Goal: Transaction & Acquisition: Book appointment/travel/reservation

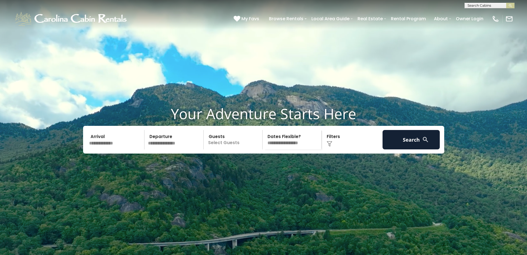
click at [115, 150] on input "text" at bounding box center [115, 139] width 57 height 19
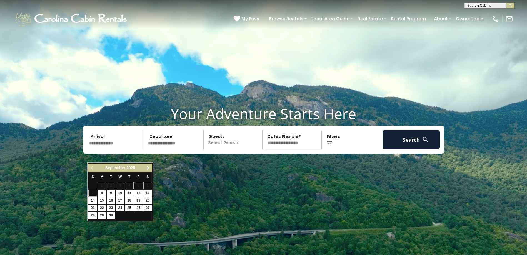
click at [147, 168] on span "Next" at bounding box center [148, 168] width 4 height 4
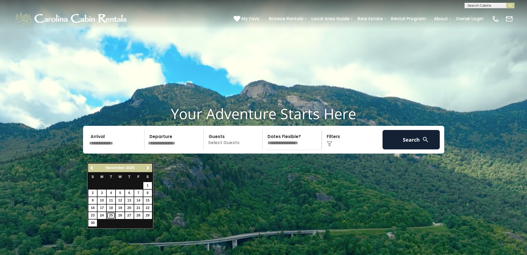
click at [110, 213] on link "25" at bounding box center [111, 215] width 9 height 7
type input "********"
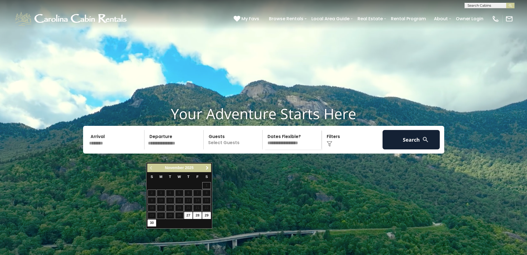
click at [208, 167] on span "Next" at bounding box center [207, 168] width 4 height 4
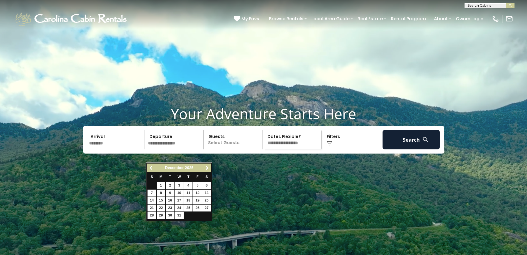
click at [151, 168] on span "Previous" at bounding box center [151, 168] width 4 height 4
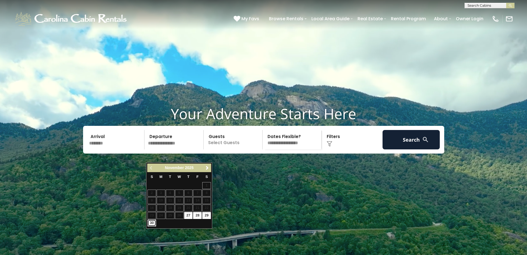
click at [150, 224] on link "30" at bounding box center [151, 223] width 9 height 7
type input "********"
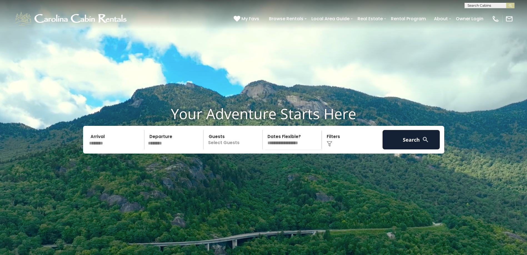
click at [232, 150] on p "Select Guests" at bounding box center [233, 139] width 57 height 19
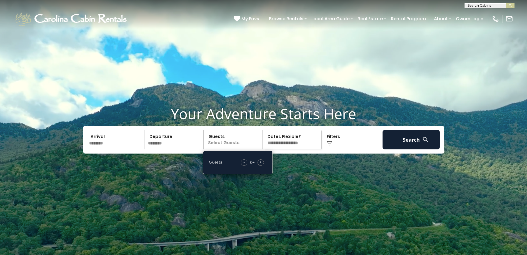
click at [262, 165] on span "+" at bounding box center [260, 163] width 2 height 6
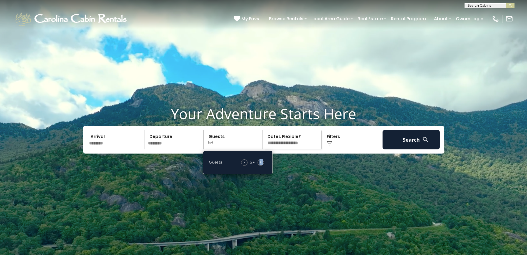
click at [262, 165] on span "+" at bounding box center [260, 163] width 2 height 6
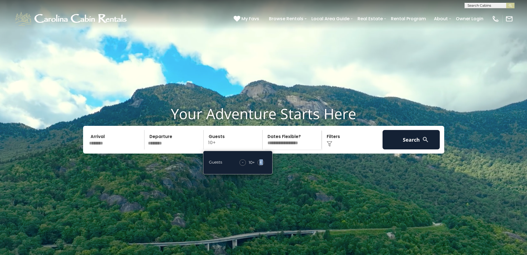
click at [262, 165] on span "+" at bounding box center [260, 163] width 2 height 6
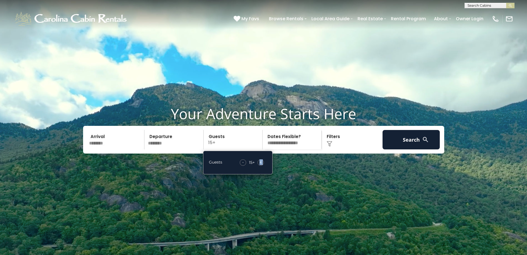
click at [262, 165] on span "+" at bounding box center [260, 163] width 2 height 6
click at [293, 150] on select "**********" at bounding box center [292, 139] width 57 height 19
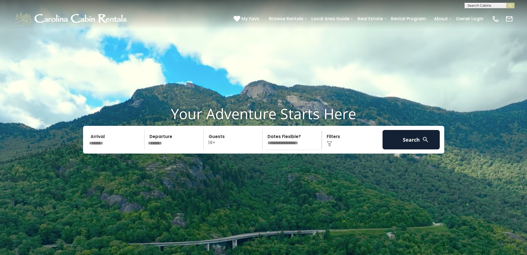
select select "*"
click at [264, 143] on select "**********" at bounding box center [292, 139] width 57 height 19
click at [409, 150] on button "Search" at bounding box center [410, 139] width 57 height 19
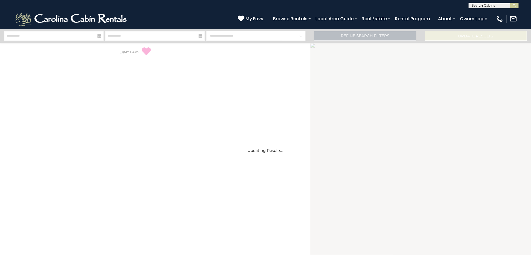
select select "*"
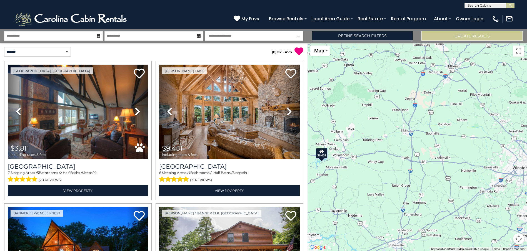
drag, startPoint x: 452, startPoint y: 167, endPoint x: 302, endPoint y: 168, distance: 149.4
click at [302, 168] on div "**********" at bounding box center [263, 140] width 527 height 222
click at [457, 39] on button "Update Results" at bounding box center [471, 36] width 101 height 10
click at [460, 35] on button "Update Results" at bounding box center [471, 36] width 101 height 10
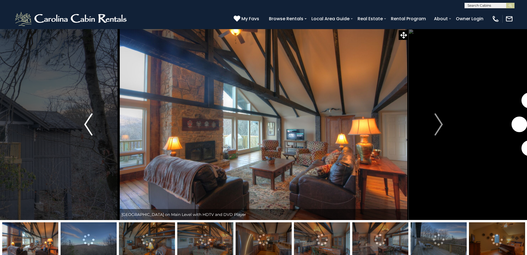
click at [82, 123] on button "Previous" at bounding box center [88, 125] width 61 height 192
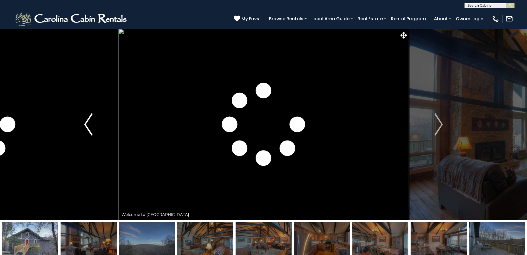
click at [87, 130] on img "Previous" at bounding box center [88, 125] width 8 height 22
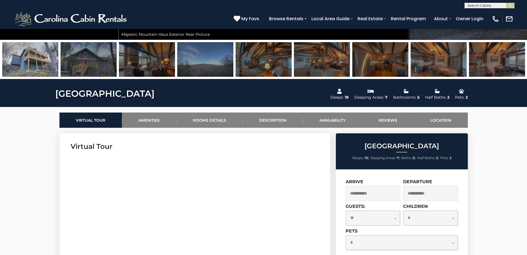
scroll to position [222, 0]
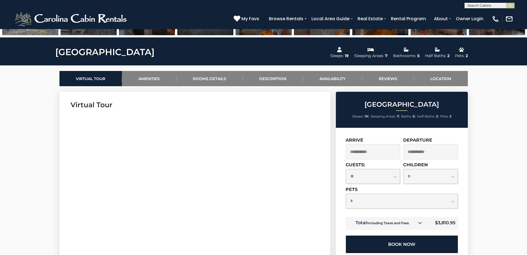
click at [402, 241] on button "Book Now" at bounding box center [401, 245] width 112 height 18
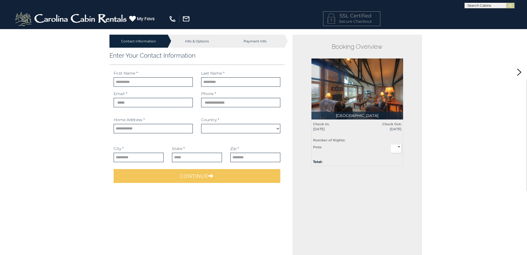
select select "*********"
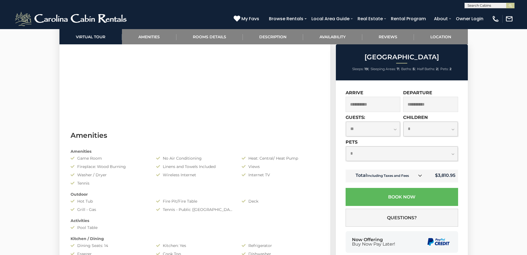
scroll to position [250, 0]
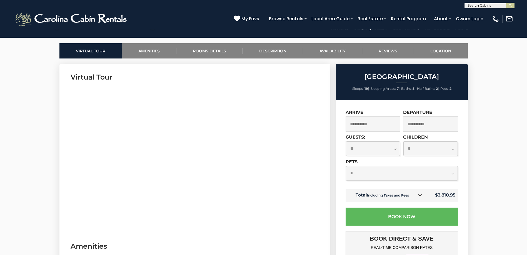
click at [149, 51] on link "Amenities" at bounding box center [149, 50] width 54 height 15
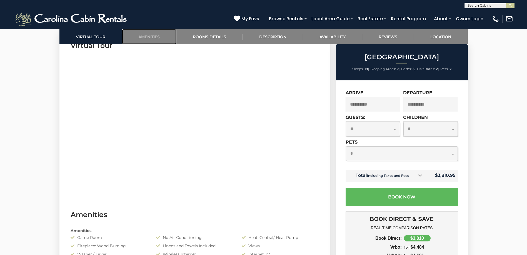
scroll to position [330, 0]
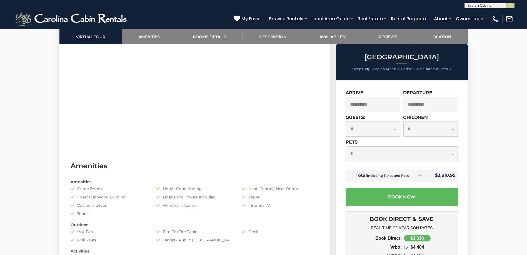
click at [420, 174] on icon at bounding box center [420, 176] width 4 height 4
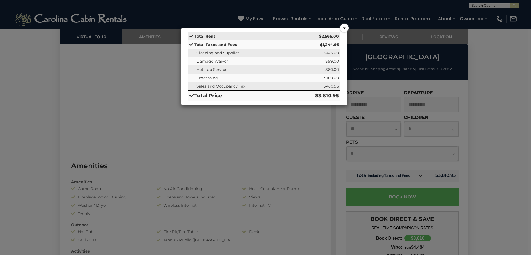
click at [343, 29] on button "×" at bounding box center [344, 28] width 8 height 8
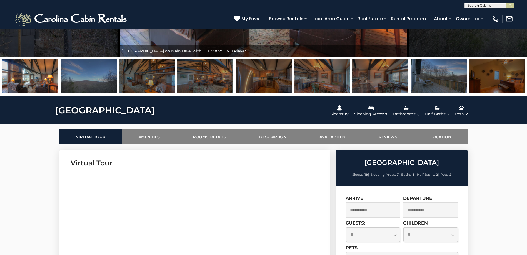
scroll to position [81, 0]
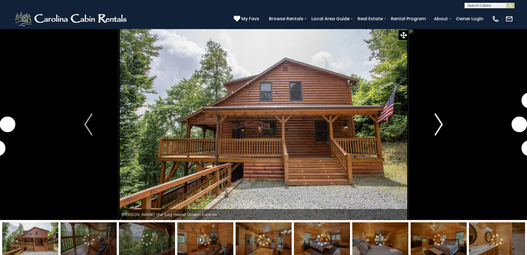
click at [437, 122] on img "Next" at bounding box center [438, 125] width 8 height 22
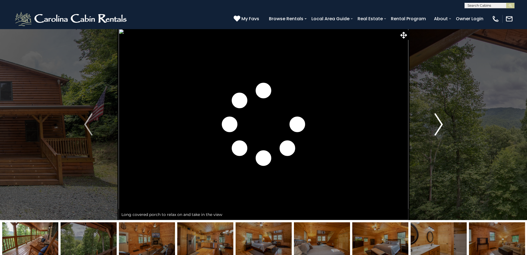
click at [437, 122] on img "Next" at bounding box center [438, 125] width 8 height 22
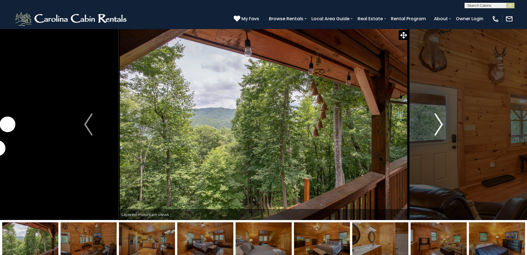
click at [437, 122] on img "Next" at bounding box center [438, 125] width 8 height 22
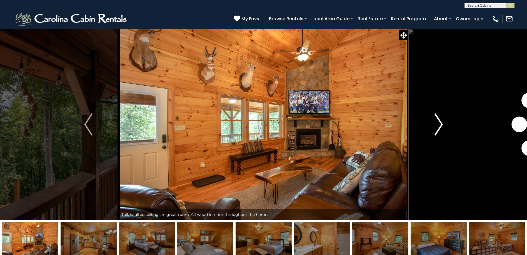
click at [437, 122] on img "Next" at bounding box center [438, 125] width 8 height 22
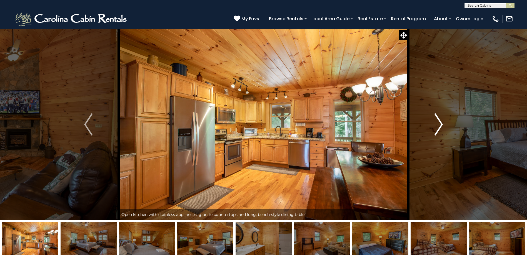
click at [437, 122] on img "Next" at bounding box center [438, 125] width 8 height 22
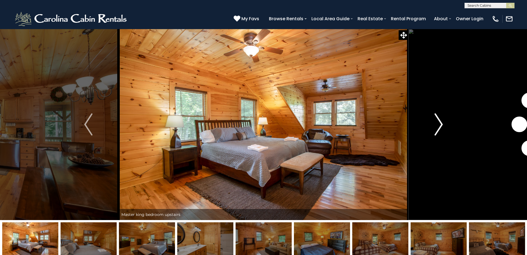
click at [437, 122] on img "Next" at bounding box center [438, 125] width 8 height 22
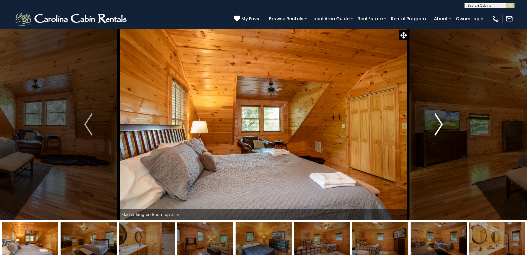
click at [437, 122] on img "Next" at bounding box center [438, 125] width 8 height 22
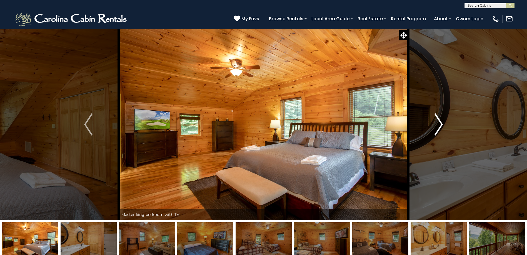
click at [437, 122] on img "Next" at bounding box center [438, 125] width 8 height 22
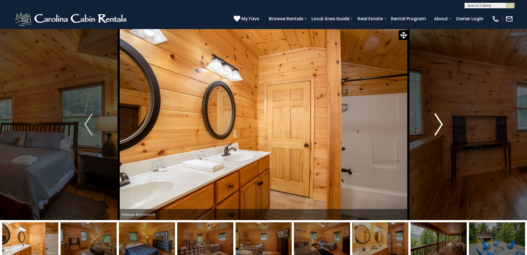
click at [437, 122] on img "Next" at bounding box center [438, 125] width 8 height 22
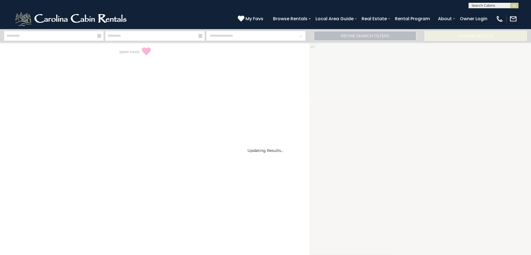
select select "*"
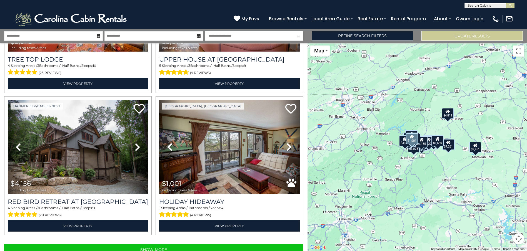
scroll to position [4, 0]
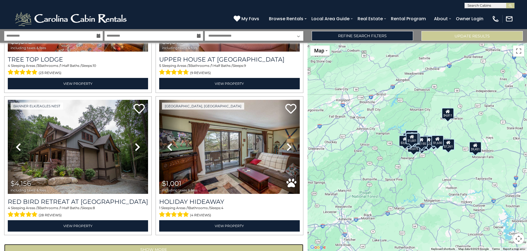
click at [176, 244] on button "Show More" at bounding box center [153, 249] width 299 height 11
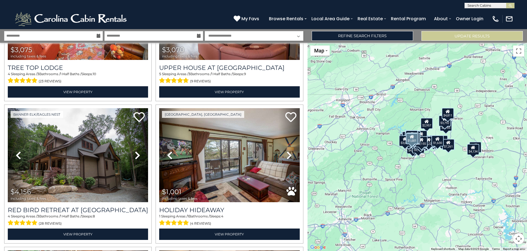
scroll to position [1958, 0]
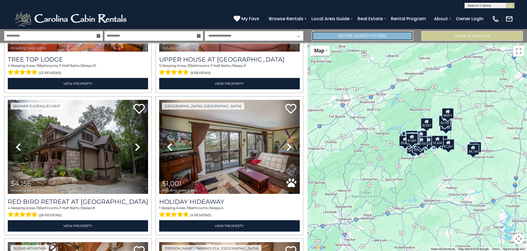
click at [356, 35] on link "Refine Search Filters" at bounding box center [362, 36] width 101 height 10
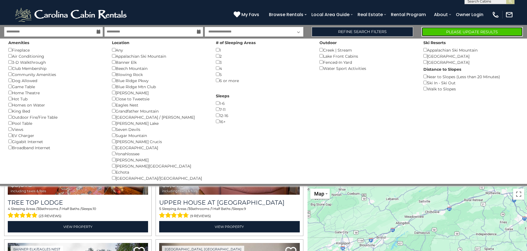
click at [464, 31] on button "Please Update Results" at bounding box center [471, 32] width 101 height 10
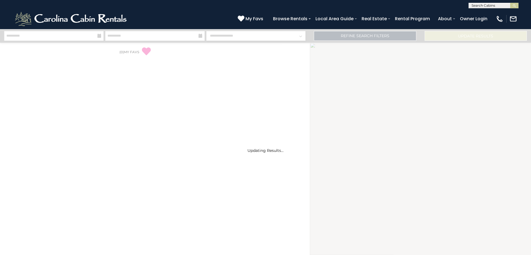
select select "*"
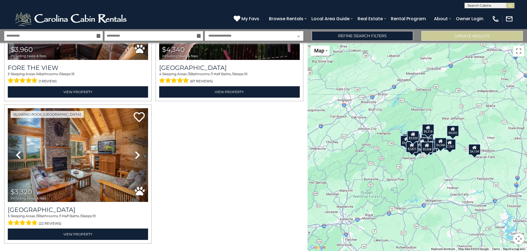
scroll to position [4, 0]
